Goal: Entertainment & Leisure: Consume media (video, audio)

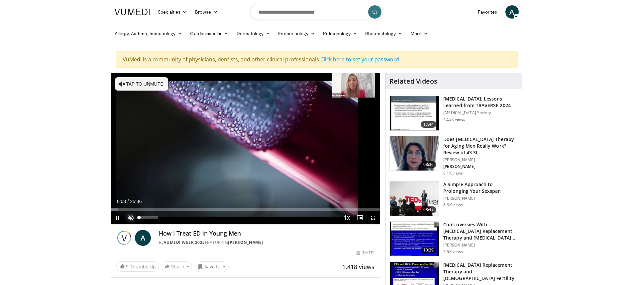
click at [129, 219] on span "Video Player" at bounding box center [130, 217] width 13 height 13
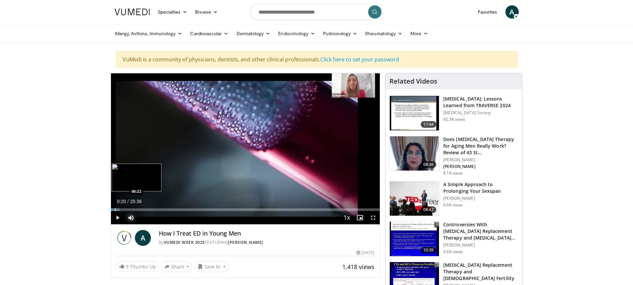
click at [115, 210] on div "Progress Bar" at bounding box center [115, 210] width 1 height 3
click at [118, 210] on div "Progress Bar" at bounding box center [118, 210] width 1 height 3
click at [121, 211] on div "Progress Bar" at bounding box center [121, 210] width 1 height 3
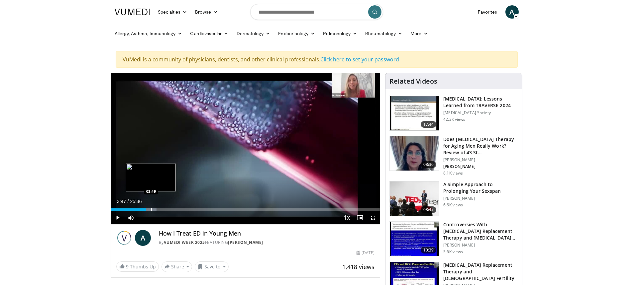
click at [151, 209] on div "Progress Bar" at bounding box center [151, 210] width 1 height 3
click at [155, 209] on div "Progress Bar" at bounding box center [155, 210] width 1 height 3
click at [165, 210] on div "Progress Bar" at bounding box center [165, 210] width 1 height 3
click at [174, 210] on div "Progress Bar" at bounding box center [174, 210] width 1 height 3
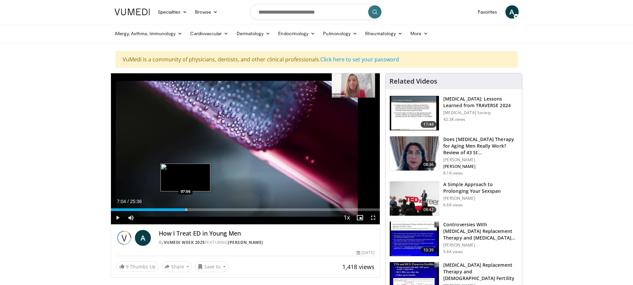
click at [186, 210] on div "Progress Bar" at bounding box center [186, 210] width 1 height 3
click at [196, 210] on div "Progress Bar" at bounding box center [196, 210] width 1 height 3
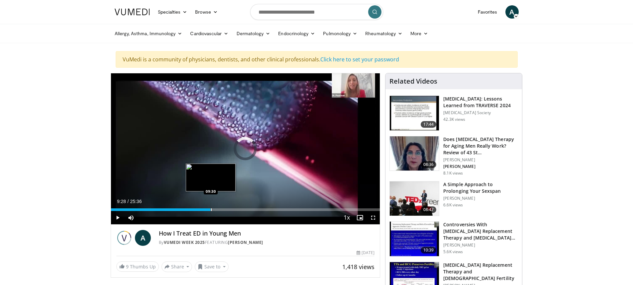
click at [211, 211] on div "Progress Bar" at bounding box center [211, 210] width 1 height 3
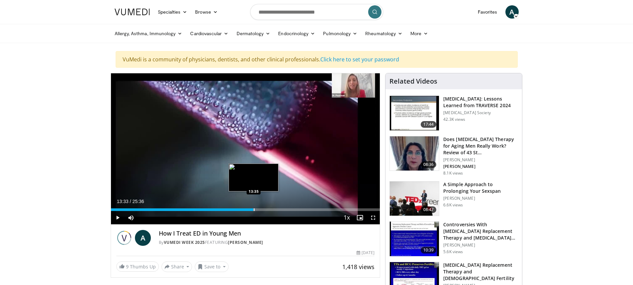
click at [254, 210] on div "Progress Bar" at bounding box center [254, 210] width 1 height 3
click at [255, 210] on div "Progress Bar" at bounding box center [255, 210] width 1 height 3
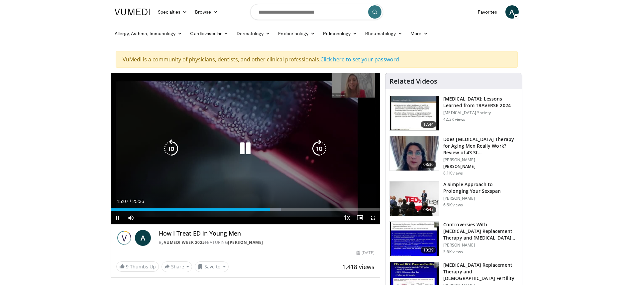
click at [241, 146] on icon "Video Player" at bounding box center [245, 149] width 19 height 19
click at [244, 150] on icon "Video Player" at bounding box center [245, 149] width 19 height 19
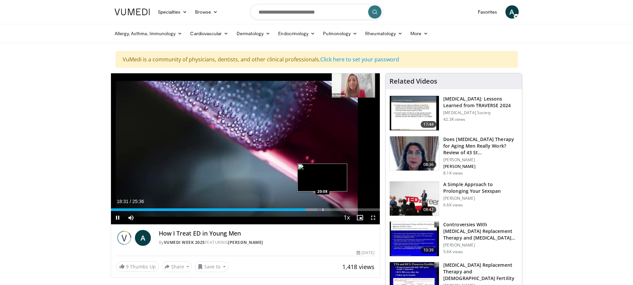
click at [323, 210] on div "Progress Bar" at bounding box center [323, 210] width 1 height 3
click at [334, 208] on div "Loaded : 83.94% 20:24 21:12" at bounding box center [245, 208] width 269 height 6
